Goal: Information Seeking & Learning: Learn about a topic

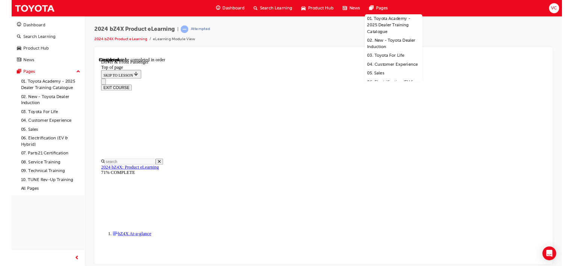
scroll to position [256, 0]
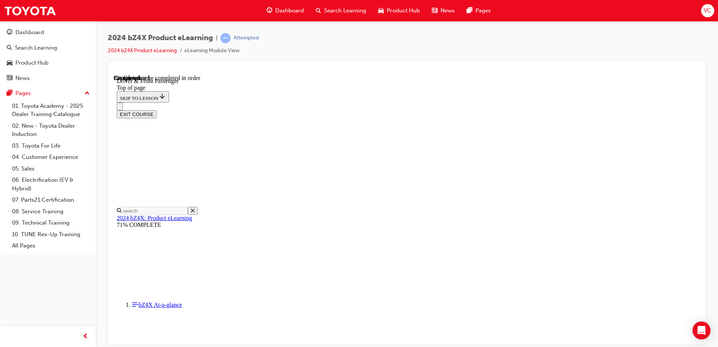
drag, startPoint x: 368, startPoint y: 254, endPoint x: 347, endPoint y: 256, distance: 20.4
